Goal: Answer question/provide support: Share knowledge or assist other users

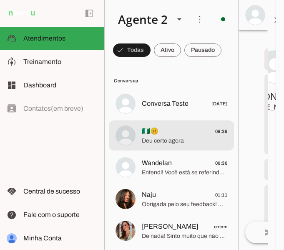
drag, startPoint x: 165, startPoint y: 131, endPoint x: 231, endPoint y: 0, distance: 146.5
click at [165, 131] on span "🇳🇬🤫 09:39" at bounding box center [185, 131] width 86 height 10
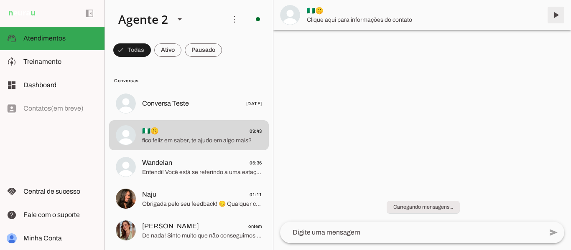
click at [558, 16] on span at bounding box center [556, 15] width 20 height 20
